Goal: Navigation & Orientation: Find specific page/section

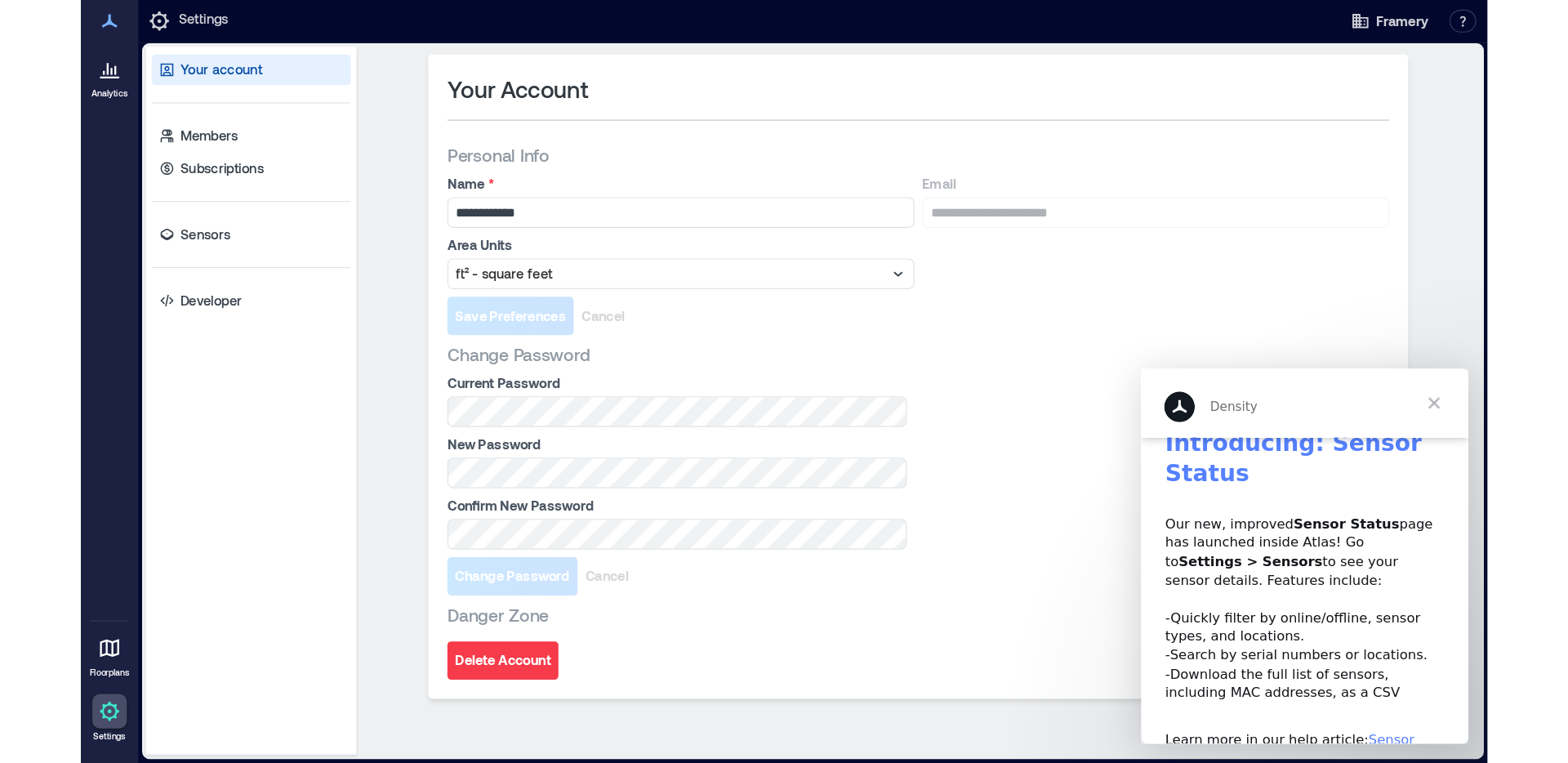
scroll to position [4, 0]
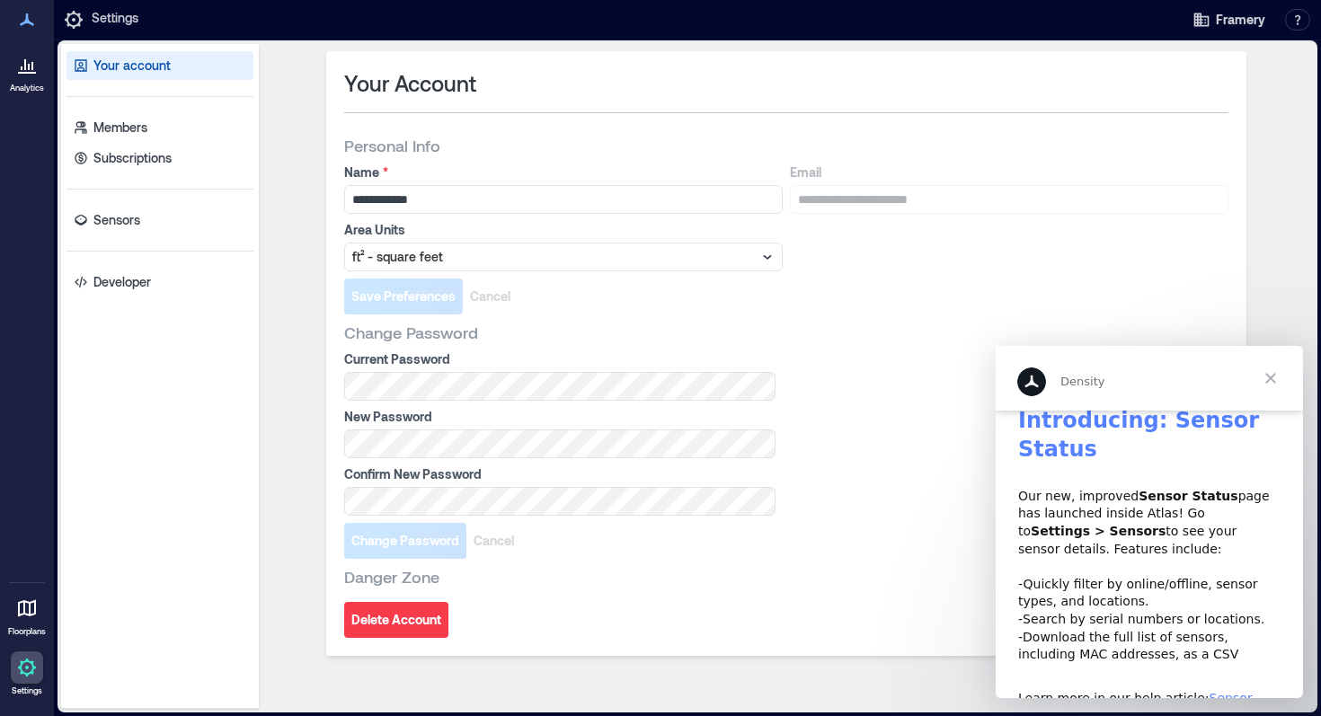
click at [1275, 373] on span "Close" at bounding box center [1271, 378] width 65 height 65
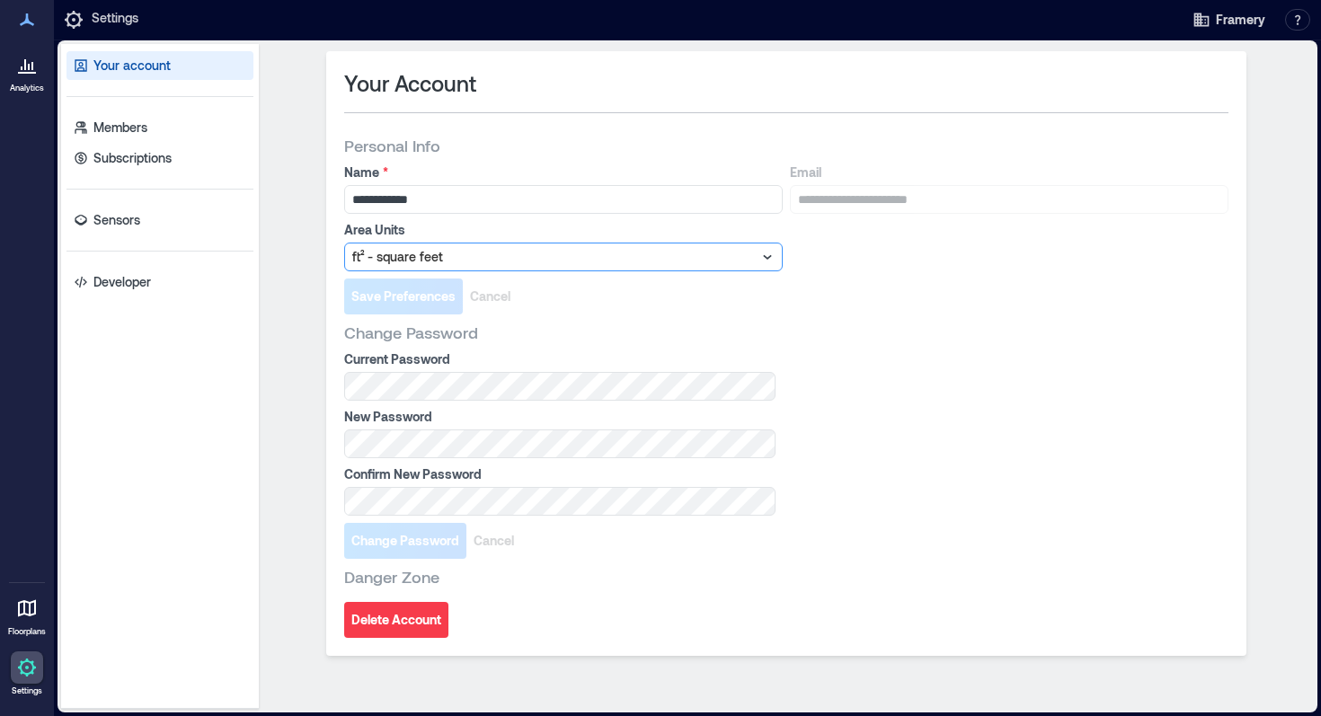
click at [680, 263] on div at bounding box center [554, 257] width 404 height 22
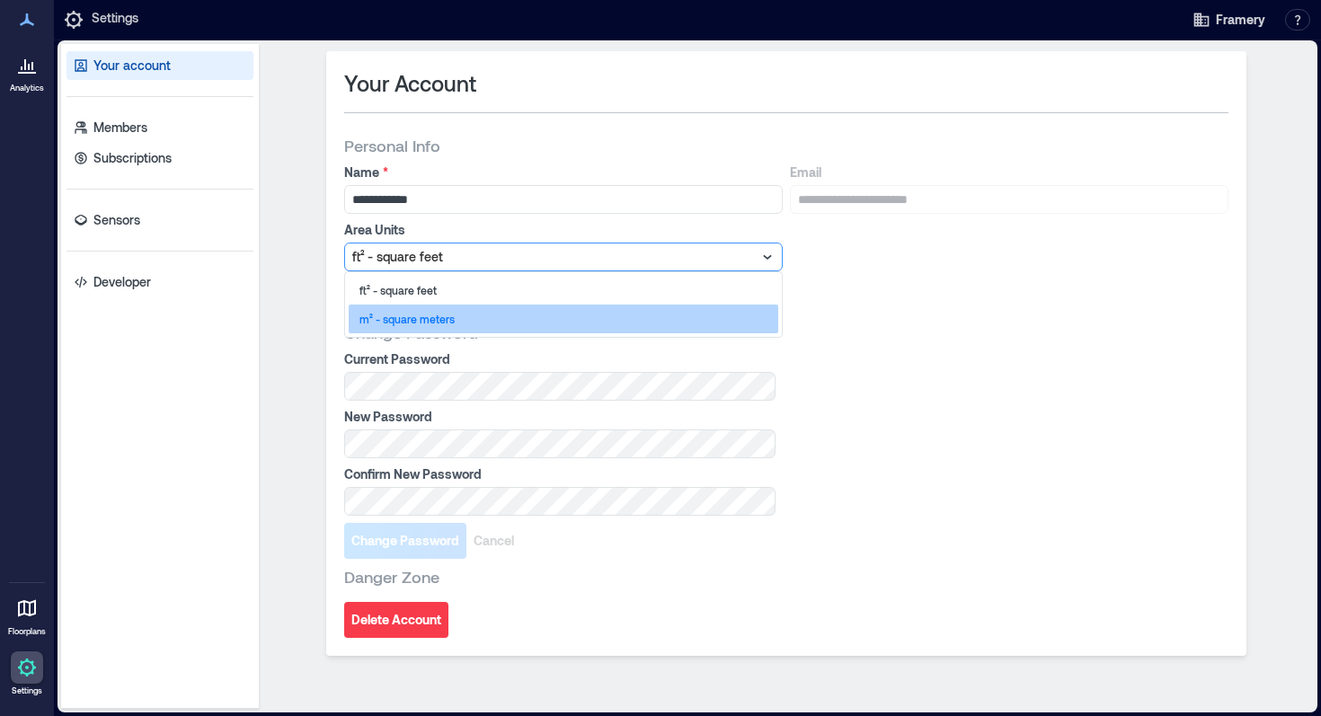
click at [621, 309] on div "m² - square meters" at bounding box center [564, 319] width 430 height 29
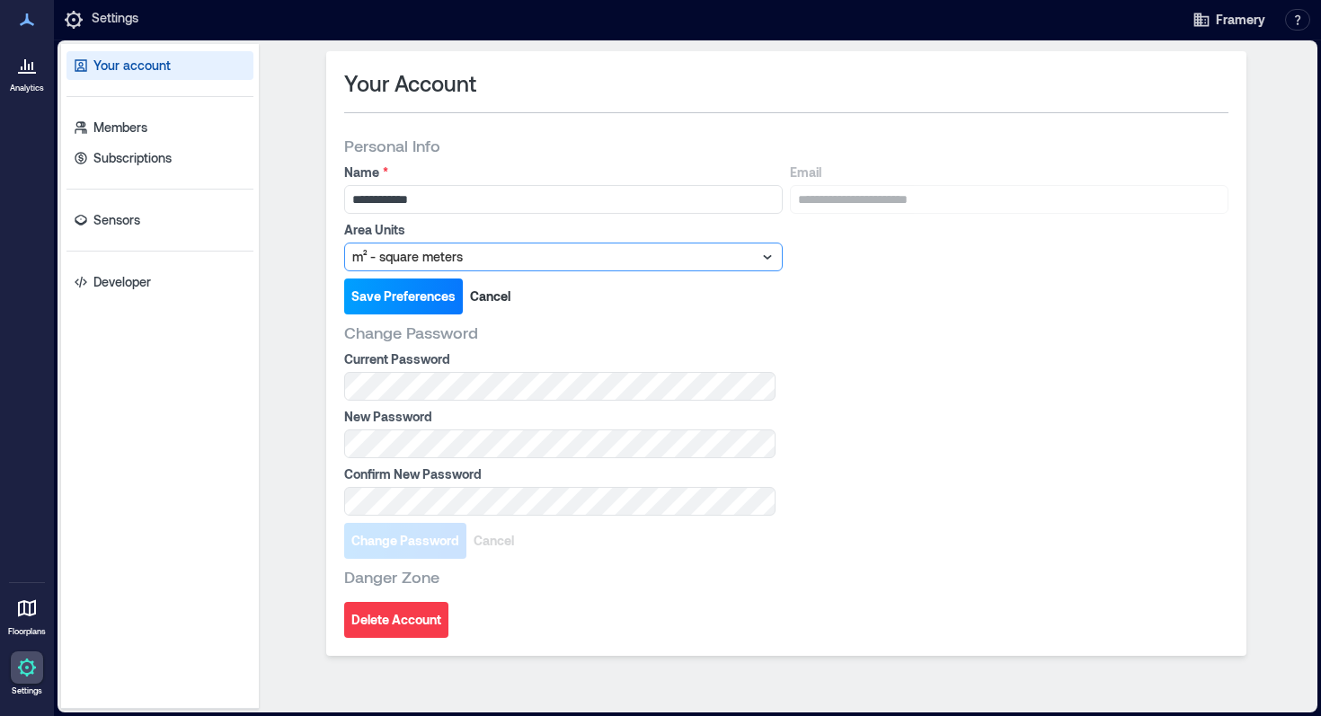
click at [384, 299] on span "Save Preferences" at bounding box center [403, 297] width 104 height 18
click at [29, 72] on icon at bounding box center [27, 73] width 18 height 2
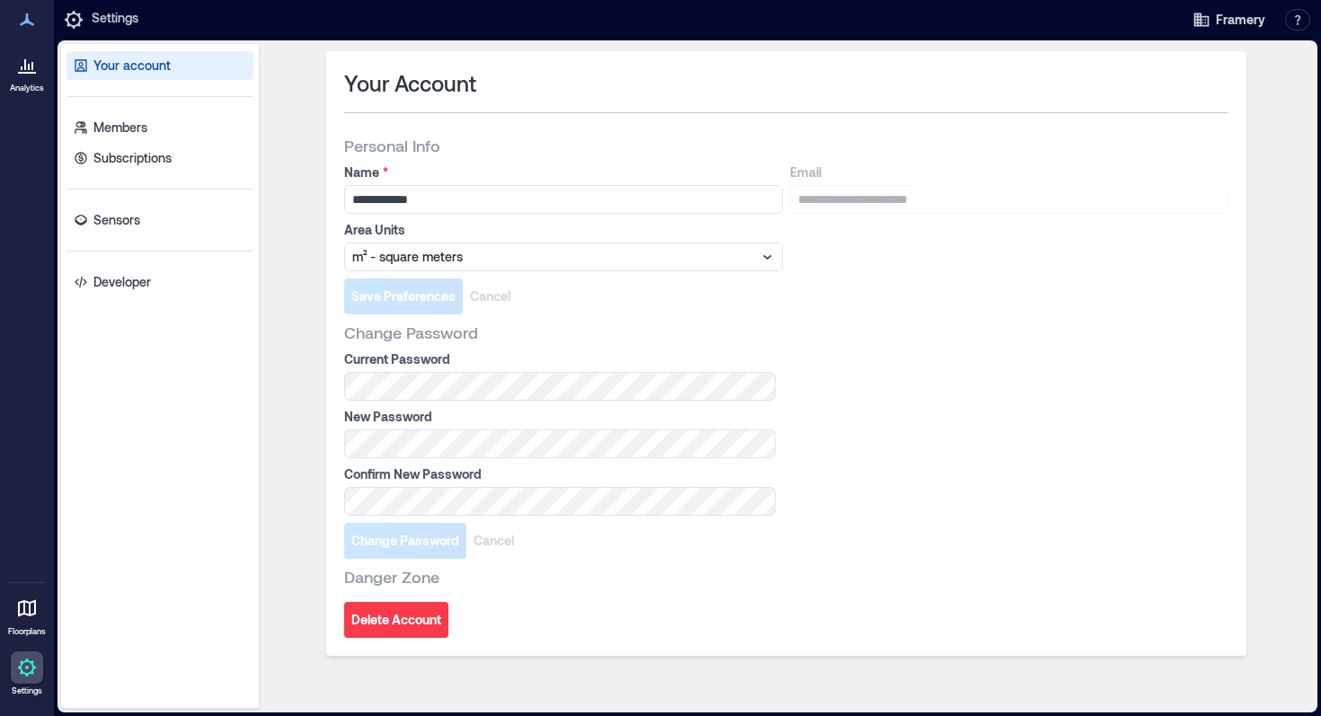
click at [29, 71] on icon at bounding box center [27, 65] width 22 height 22
click at [20, 23] on icon at bounding box center [27, 19] width 14 height 13
click at [31, 93] on p "Analytics" at bounding box center [27, 88] width 34 height 11
click at [119, 23] on p "Settings" at bounding box center [115, 20] width 47 height 22
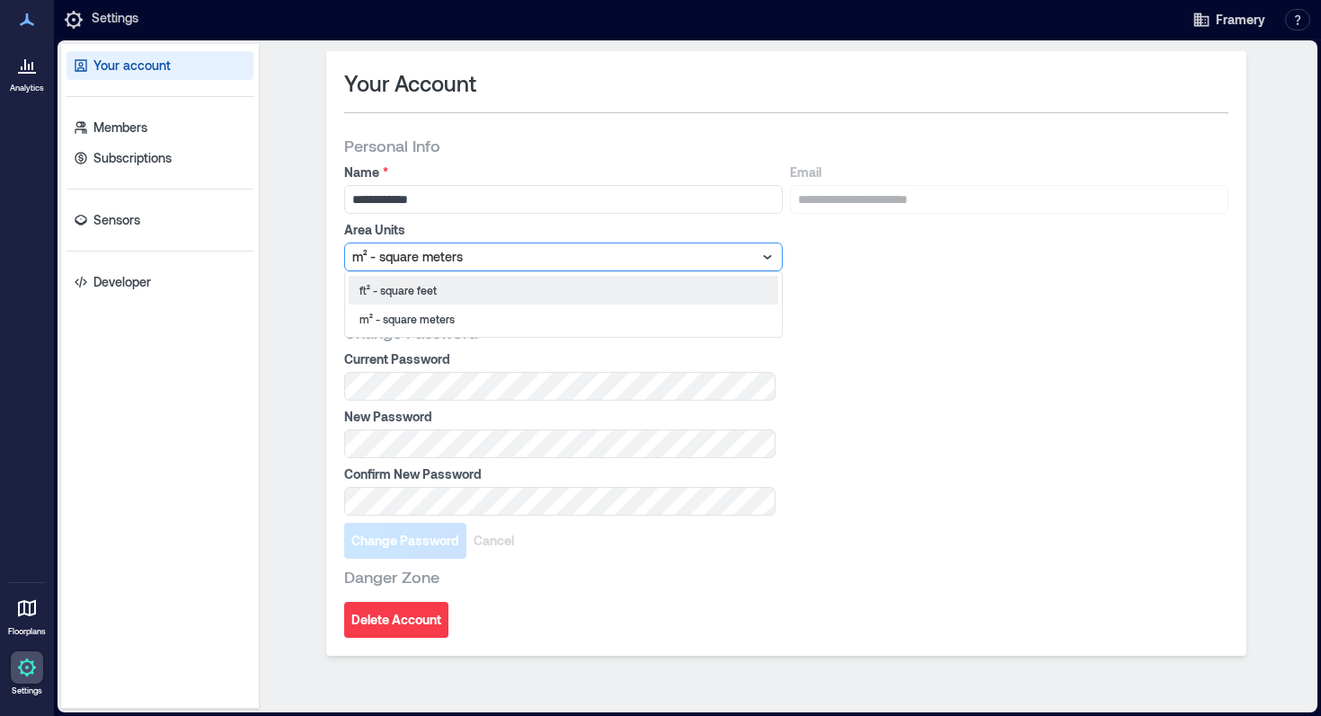
click at [502, 254] on div at bounding box center [554, 257] width 404 height 22
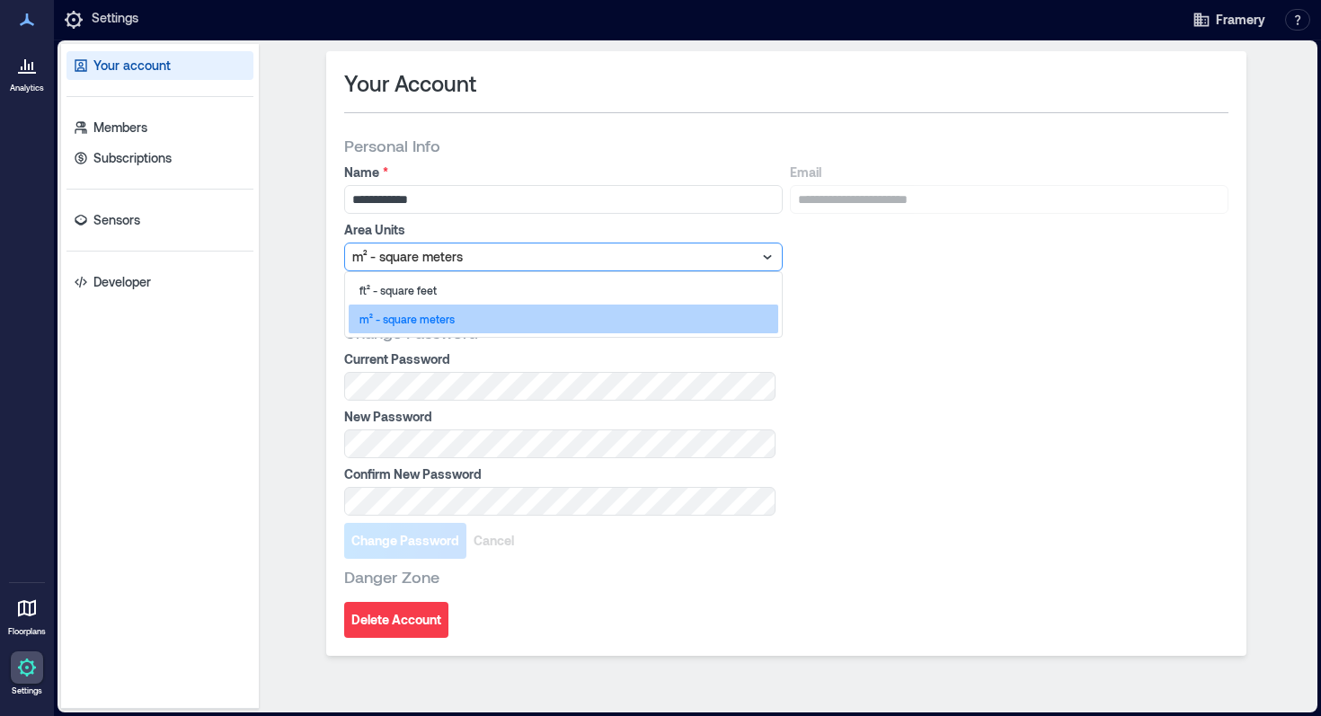
click at [473, 326] on div "m² - square meters" at bounding box center [564, 319] width 430 height 29
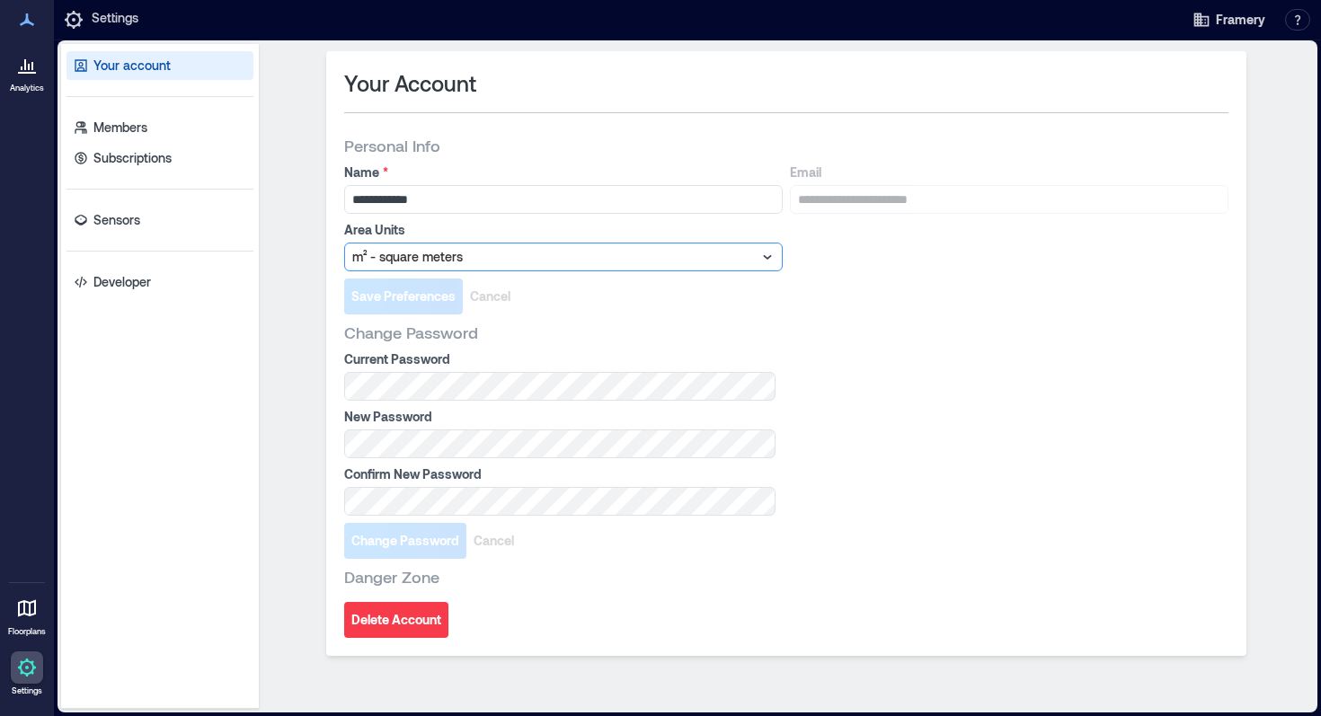
click at [639, 337] on div "Change Password" at bounding box center [786, 333] width 884 height 22
click at [596, 246] on div at bounding box center [554, 257] width 404 height 22
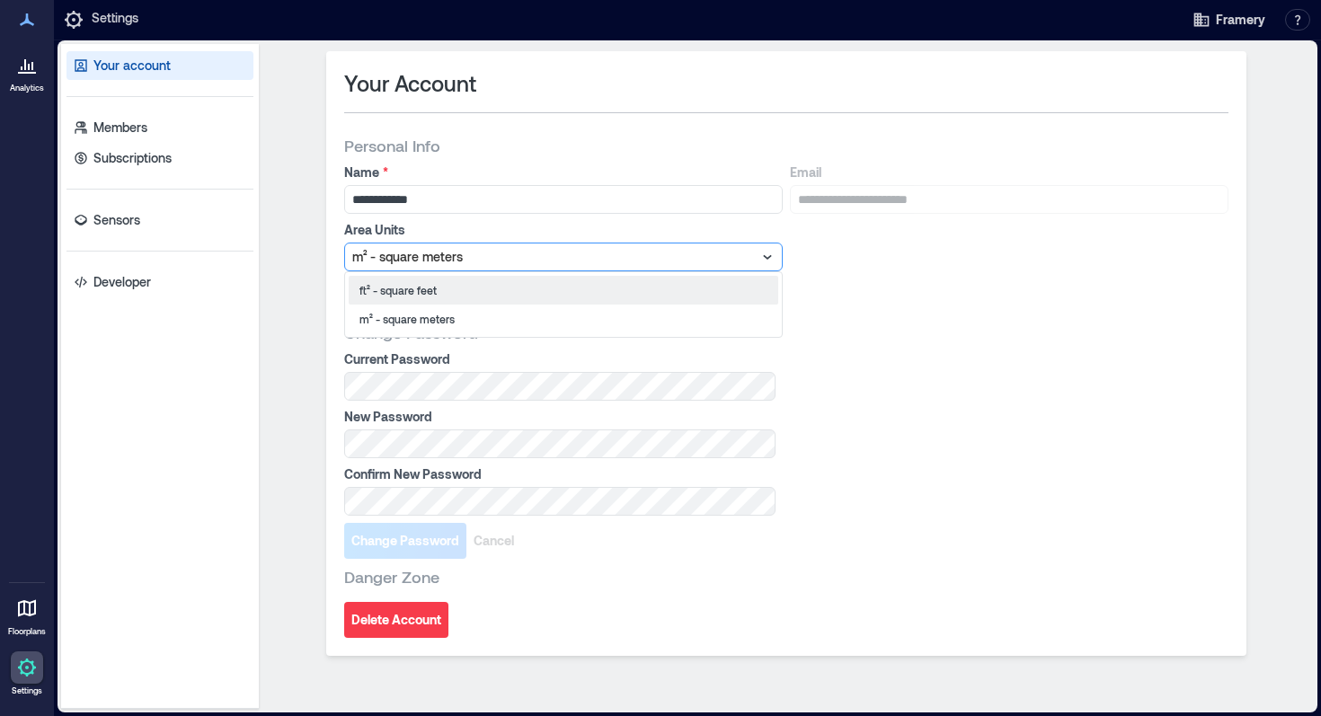
click at [120, 20] on p "Settings" at bounding box center [115, 20] width 47 height 22
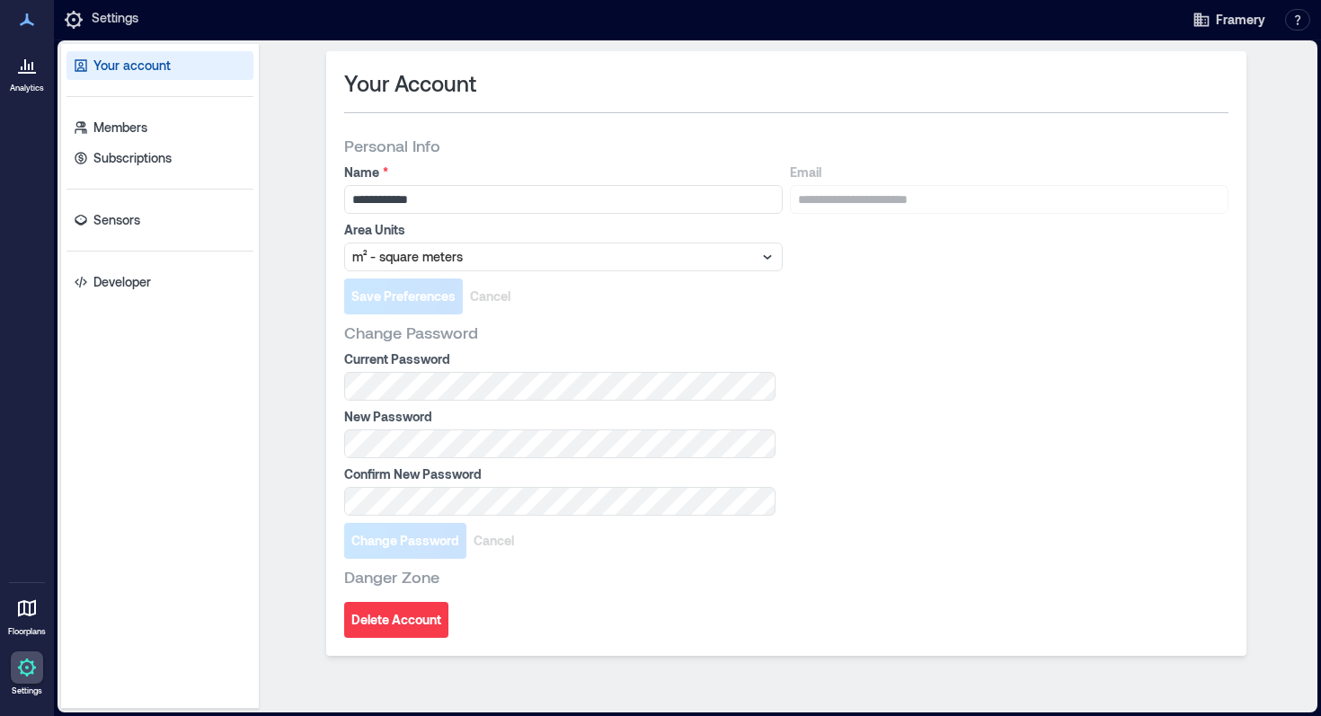
click at [12, 83] on p "Analytics" at bounding box center [27, 88] width 34 height 11
click at [124, 231] on link "Sensors" at bounding box center [160, 220] width 187 height 29
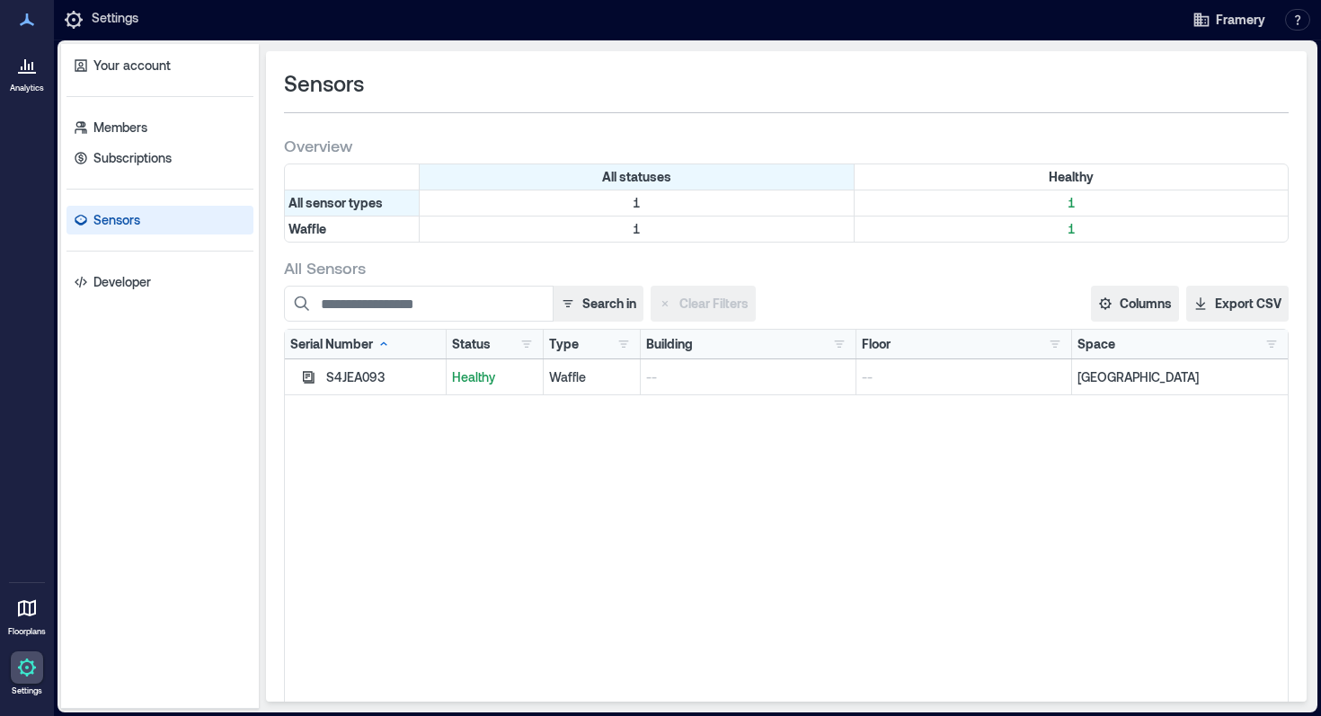
click at [31, 75] on icon at bounding box center [27, 65] width 22 height 22
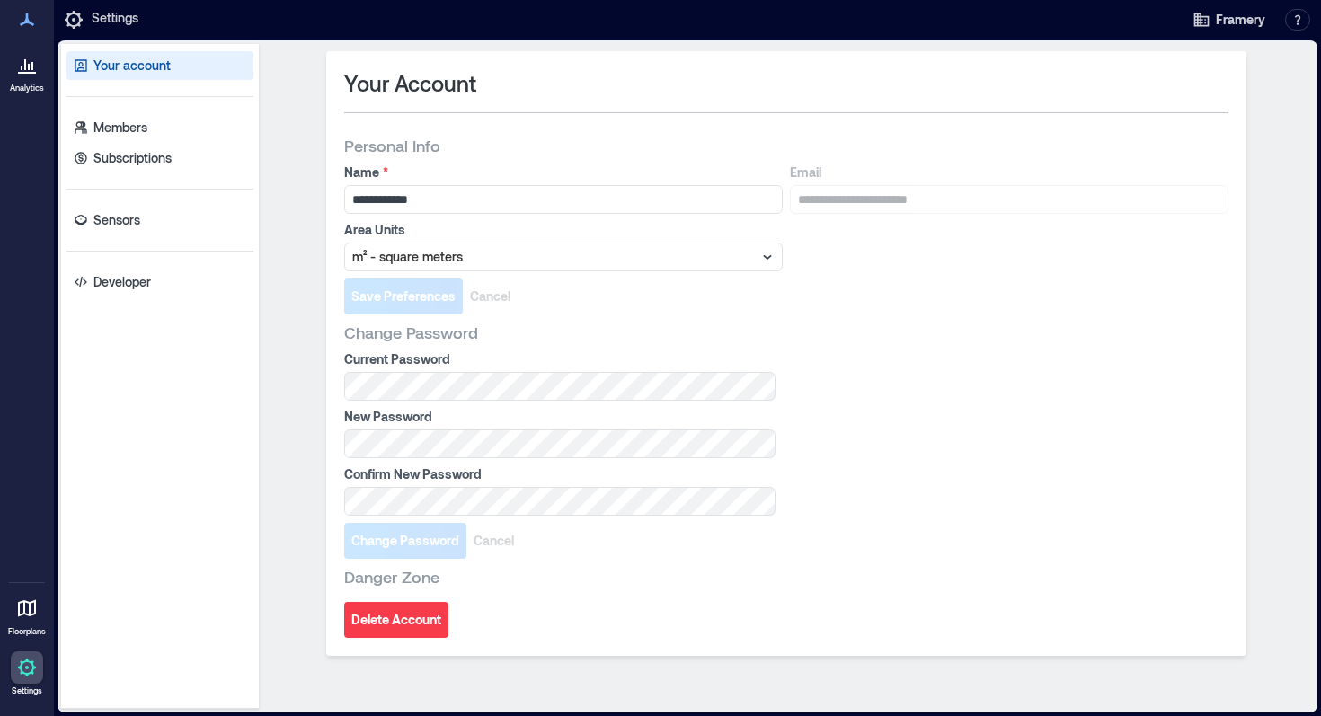
click at [31, 75] on icon at bounding box center [27, 65] width 22 height 22
click at [22, 92] on p "Analytics" at bounding box center [27, 88] width 34 height 11
